Goal: Navigation & Orientation: Find specific page/section

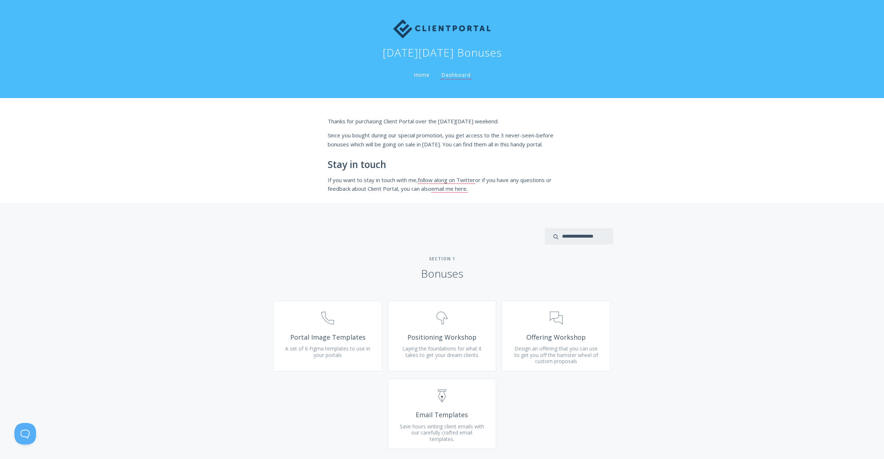
click at [422, 76] on link "Home" at bounding box center [421, 74] width 19 height 7
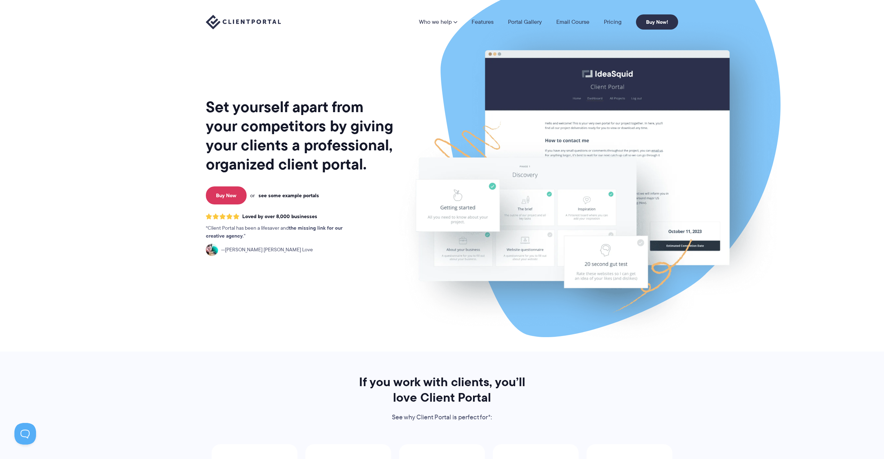
click at [282, 195] on link "see some example portals" at bounding box center [289, 195] width 61 height 6
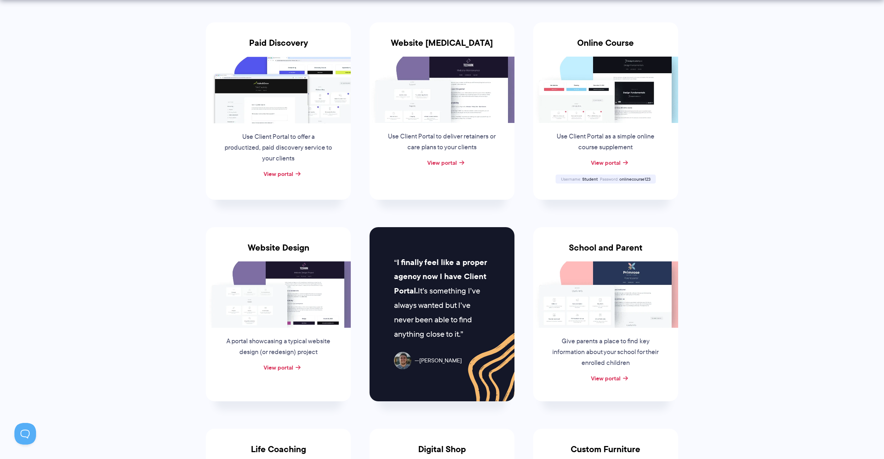
scroll to position [150, 0]
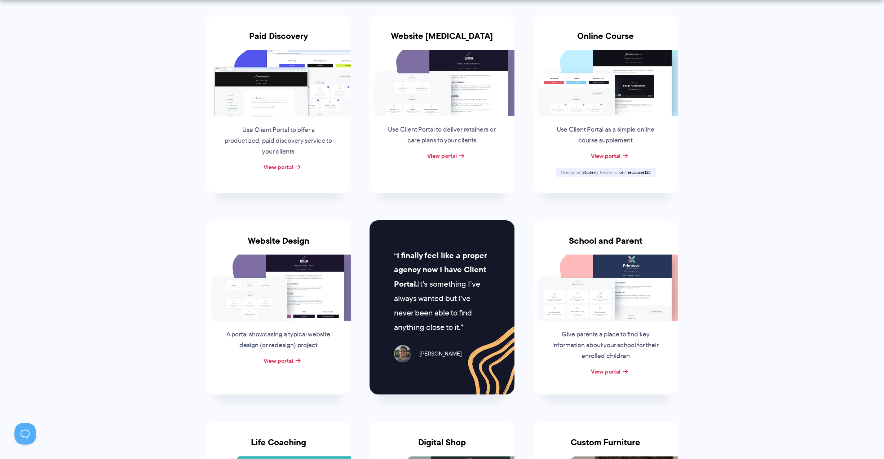
click at [739, 223] on section "Client Portal Inspiration Check out some of our example portals and get inspire…" at bounding box center [442, 344] width 884 height 989
